Goal: Book appointment/travel/reservation

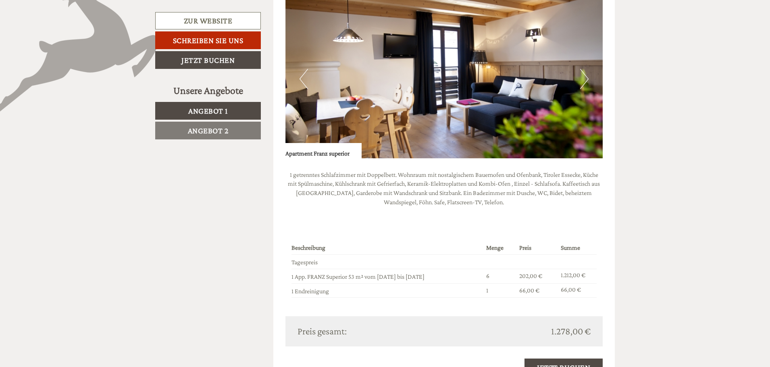
scroll to position [604, 0]
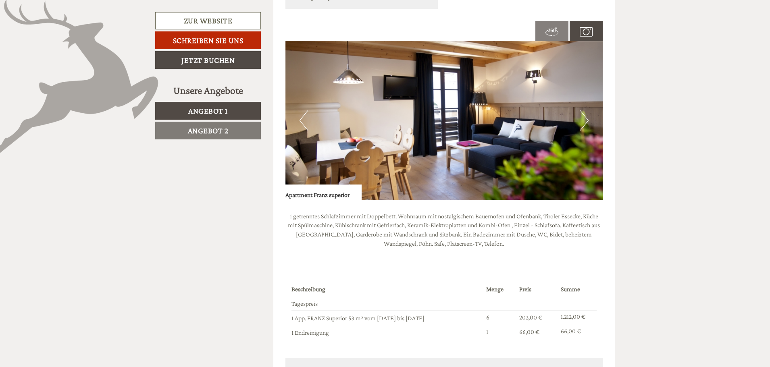
click at [577, 124] on img at bounding box center [444, 120] width 318 height 159
click at [585, 115] on button "Next" at bounding box center [584, 120] width 8 height 20
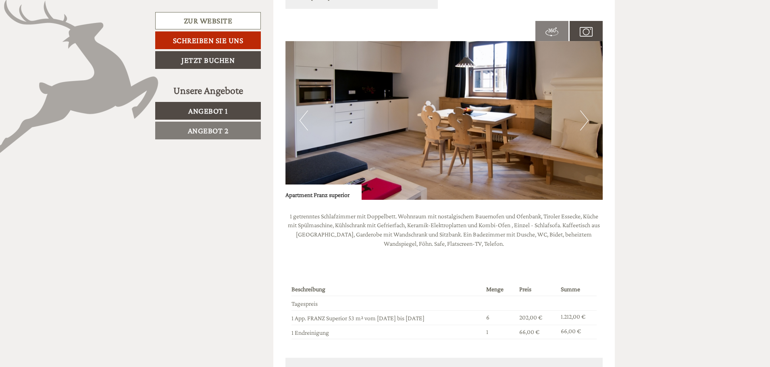
click at [585, 115] on button "Next" at bounding box center [584, 120] width 8 height 20
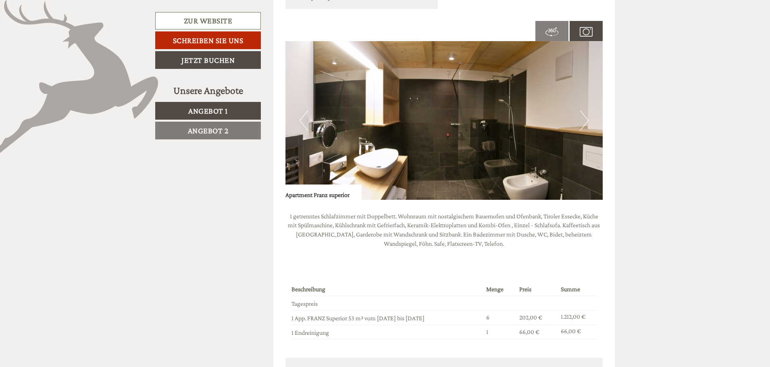
click at [585, 115] on button "Next" at bounding box center [584, 120] width 8 height 20
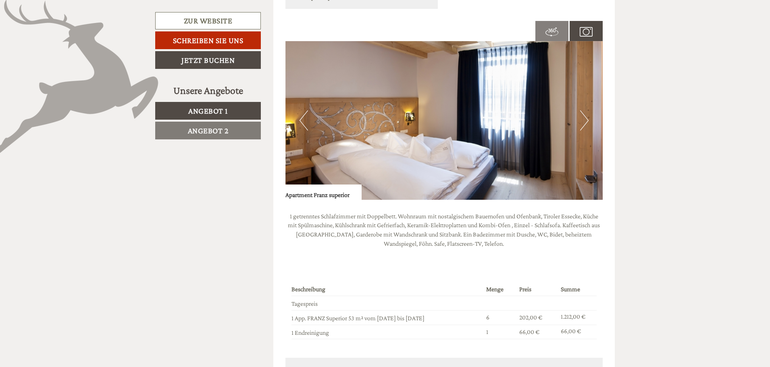
click at [585, 115] on button "Next" at bounding box center [584, 120] width 8 height 20
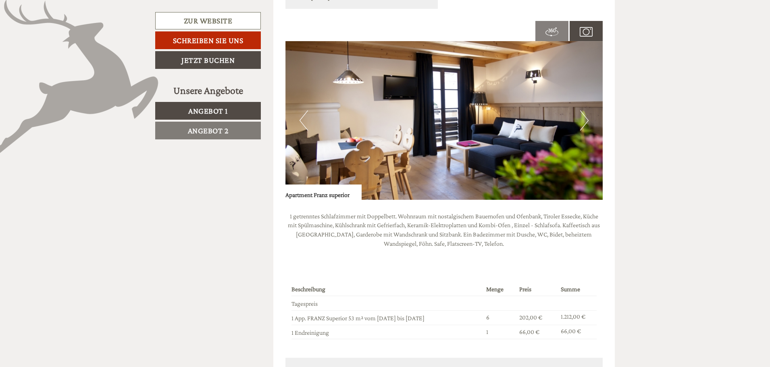
click at [585, 115] on button "Next" at bounding box center [584, 120] width 8 height 20
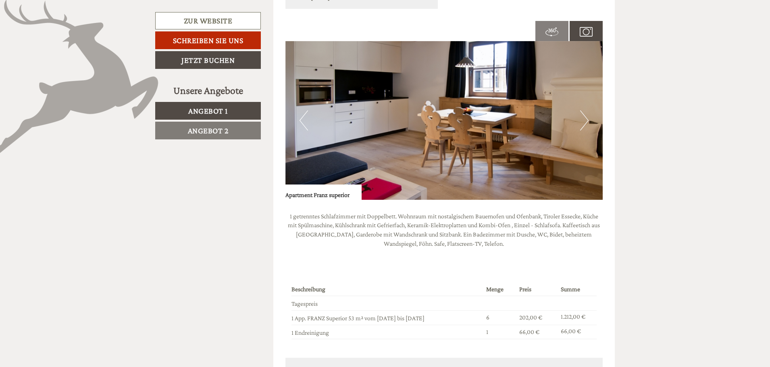
click at [585, 115] on button "Next" at bounding box center [584, 120] width 8 height 20
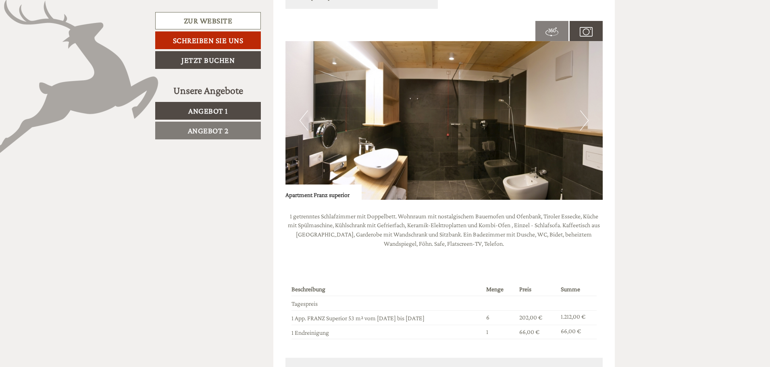
click at [585, 115] on button "Next" at bounding box center [584, 120] width 8 height 20
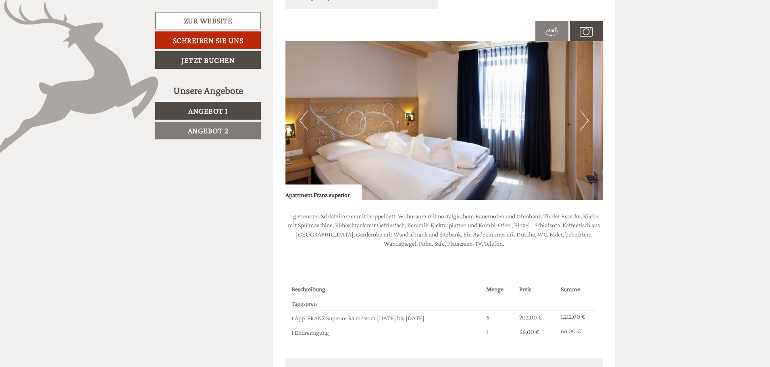
click at [585, 115] on button "Next" at bounding box center [584, 120] width 8 height 20
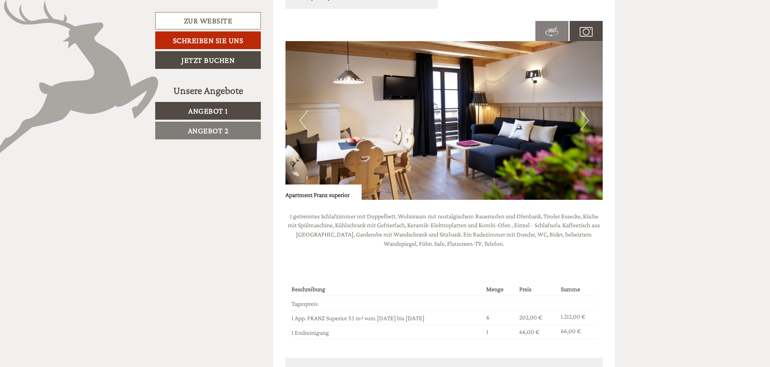
click at [585, 115] on button "Next" at bounding box center [584, 120] width 8 height 20
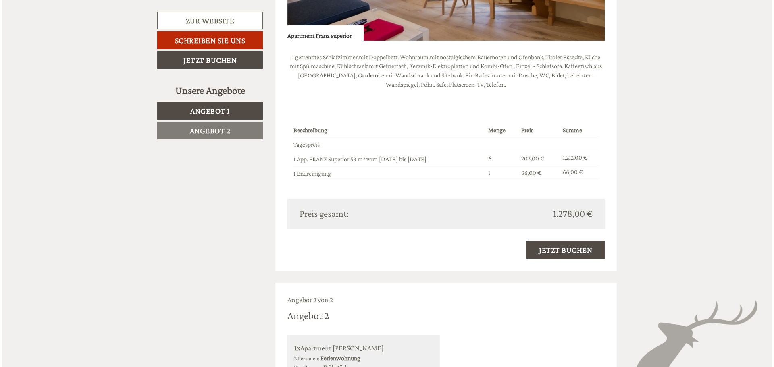
scroll to position [766, 0]
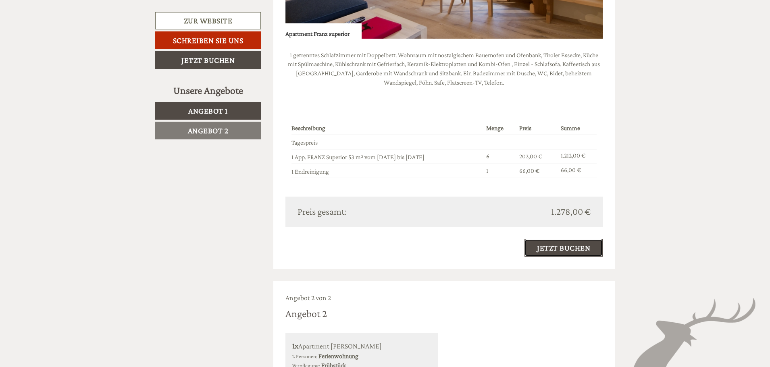
click at [569, 246] on link "Jetzt buchen" at bounding box center [563, 248] width 78 height 18
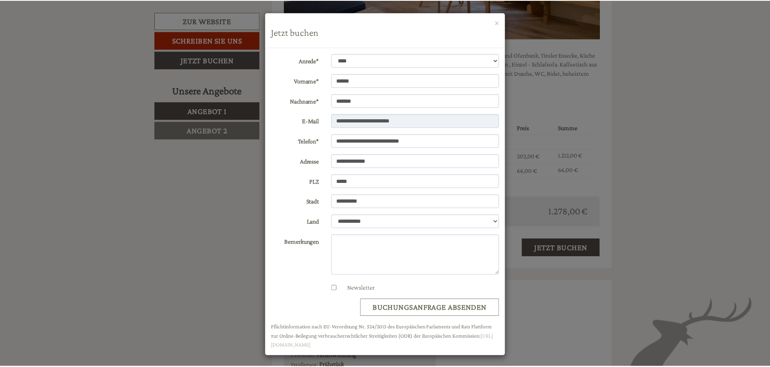
scroll to position [2, 0]
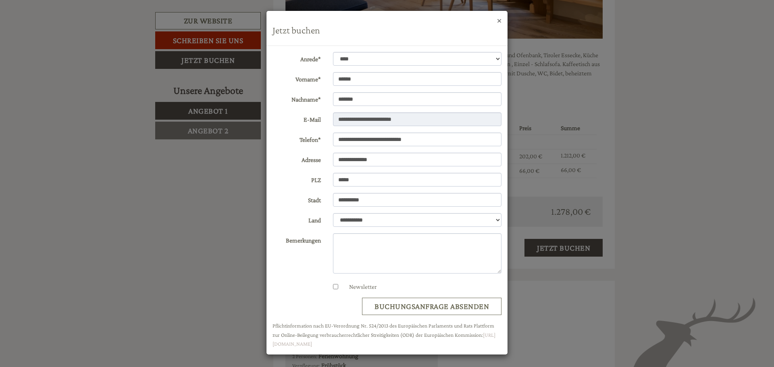
click at [497, 23] on button "×" at bounding box center [499, 20] width 4 height 8
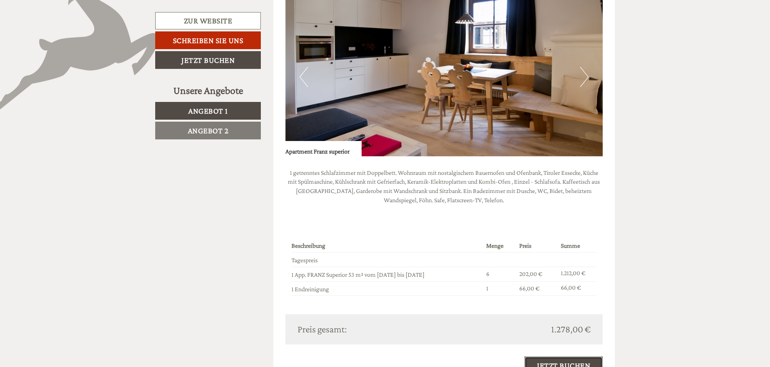
scroll to position [564, 0]
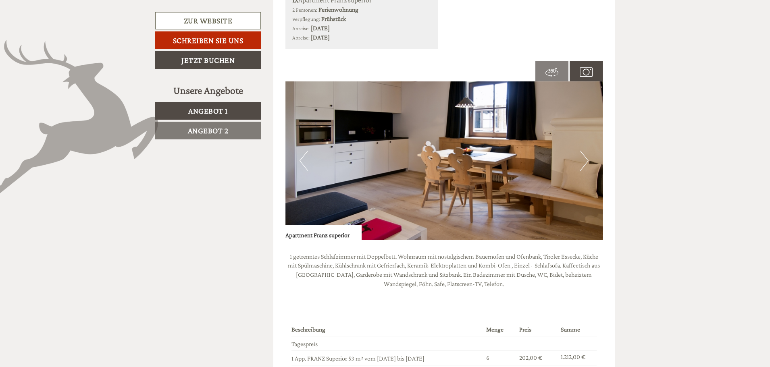
click at [228, 136] on link "Angebot 2" at bounding box center [208, 131] width 106 height 18
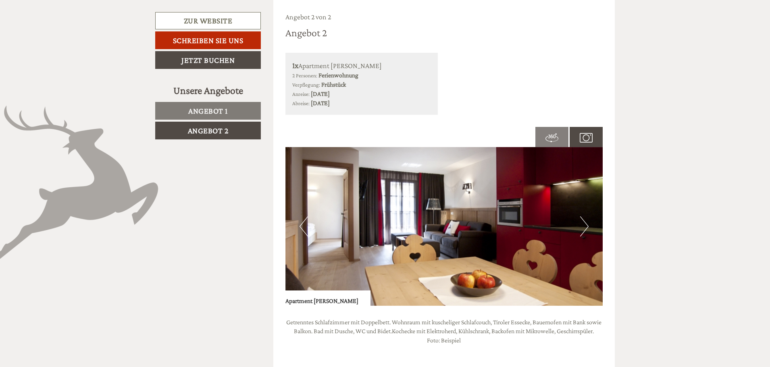
click at [232, 115] on link "Angebot 1" at bounding box center [208, 111] width 106 height 18
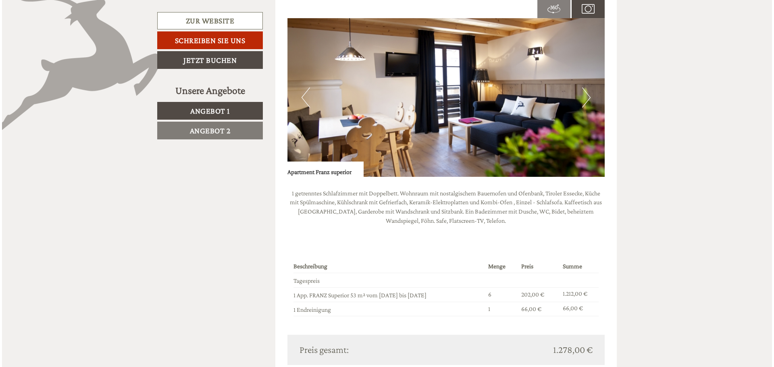
scroll to position [660, 0]
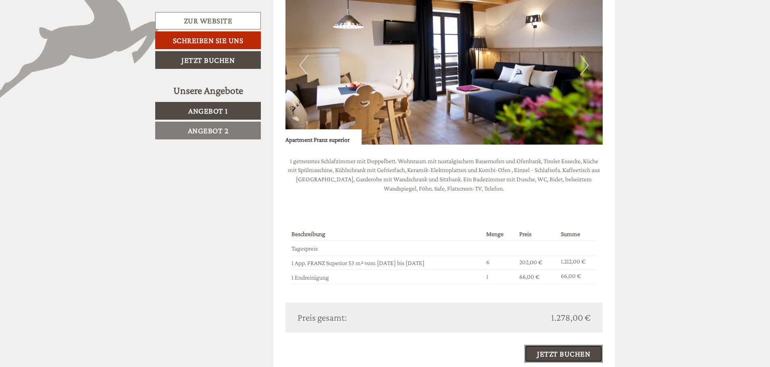
click at [569, 353] on link "Jetzt buchen" at bounding box center [563, 354] width 78 height 18
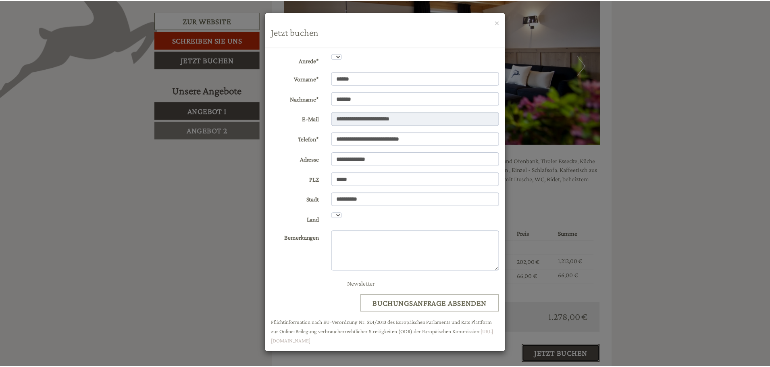
scroll to position [0, 0]
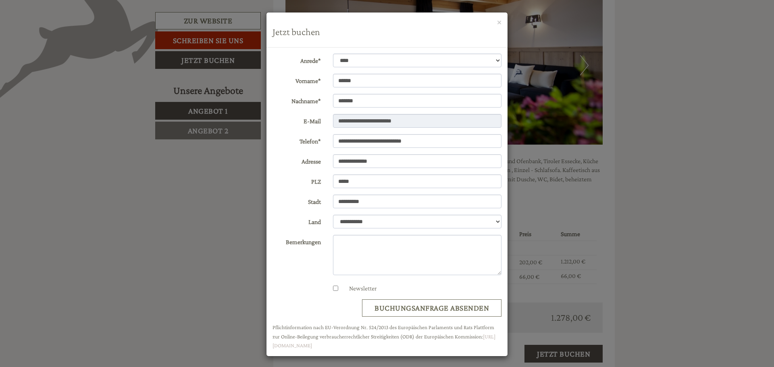
click at [351, 288] on label "Newsletter" at bounding box center [358, 288] width 35 height 9
drag, startPoint x: 436, startPoint y: 18, endPoint x: 380, endPoint y: 9, distance: 57.5
click at [380, 9] on div "**********" at bounding box center [387, 183] width 774 height 367
drag, startPoint x: 393, startPoint y: 19, endPoint x: 382, endPoint y: 31, distance: 16.6
click at [382, 31] on div "× Jetzt buchen" at bounding box center [386, 29] width 241 height 35
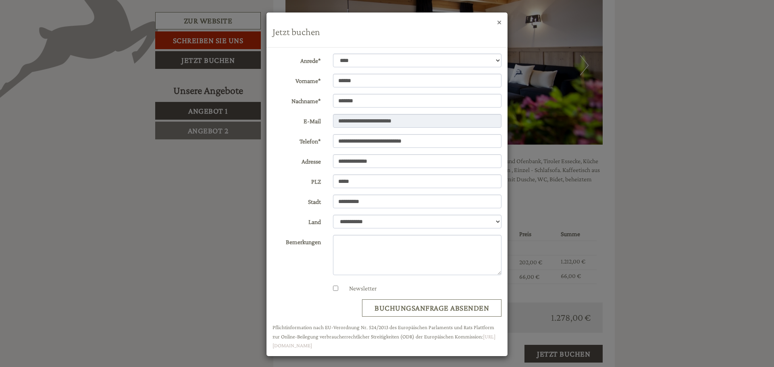
click at [497, 20] on button "×" at bounding box center [499, 22] width 4 height 8
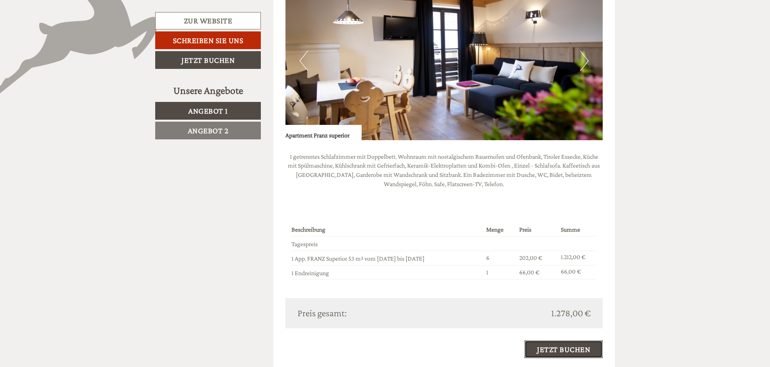
scroll to position [740, 0]
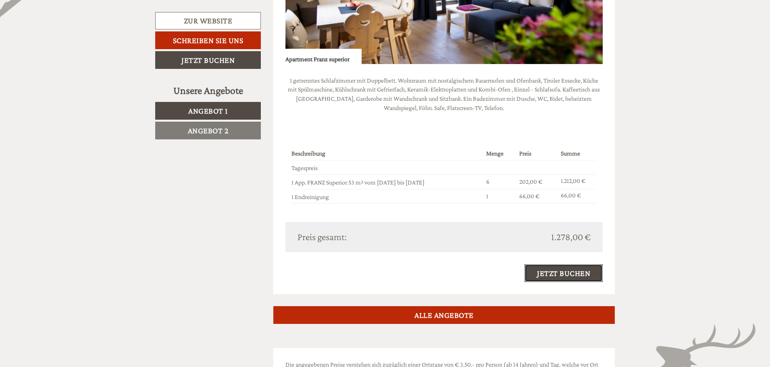
click at [563, 276] on link "Jetzt buchen" at bounding box center [563, 273] width 78 height 18
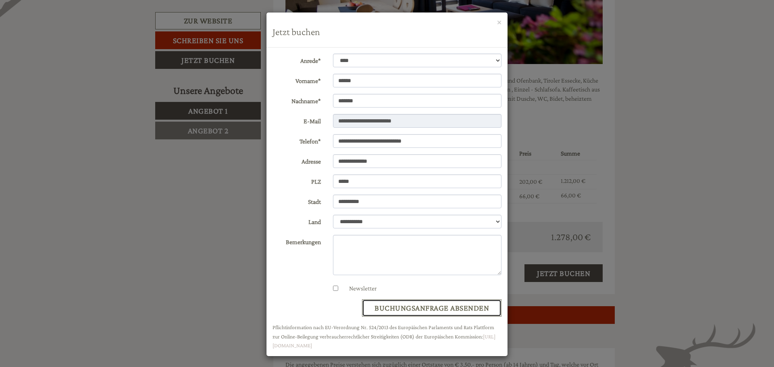
click at [435, 311] on button "Buchungsanfrage absenden" at bounding box center [431, 307] width 139 height 17
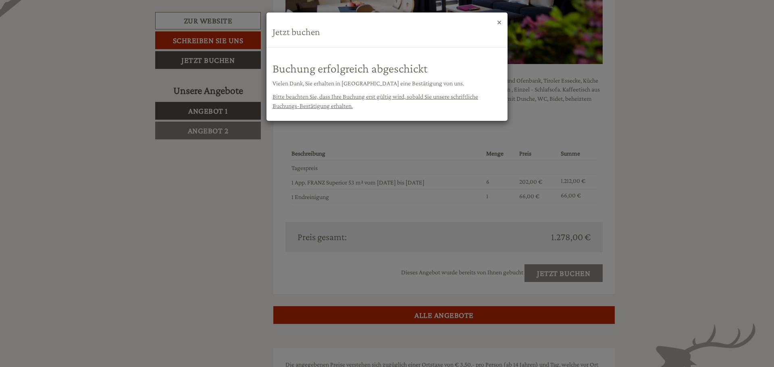
click at [498, 19] on button "×" at bounding box center [499, 22] width 4 height 8
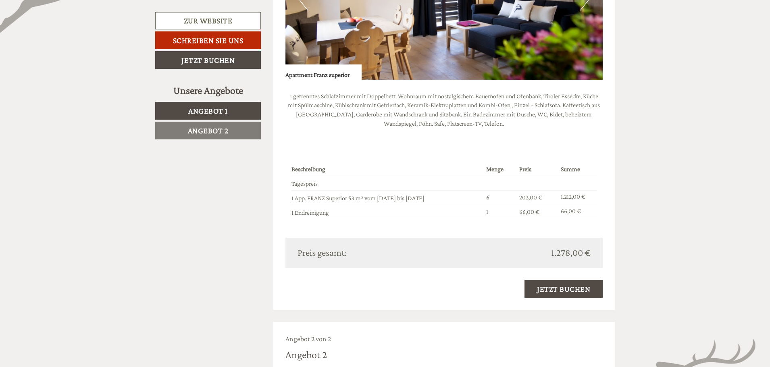
scroll to position [725, 0]
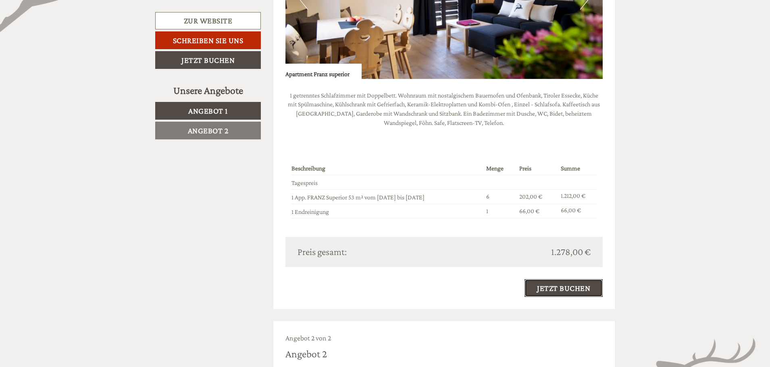
click at [574, 289] on link "Jetzt buchen" at bounding box center [563, 288] width 78 height 18
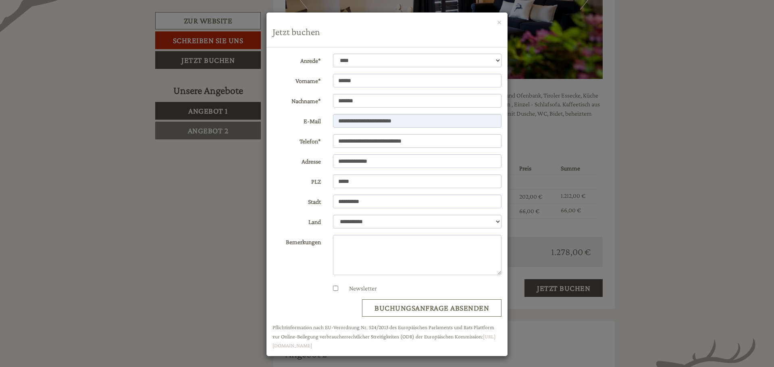
click at [355, 289] on label "Newsletter" at bounding box center [358, 288] width 35 height 9
click at [498, 21] on button "×" at bounding box center [499, 22] width 4 height 8
